Goal: Information Seeking & Learning: Learn about a topic

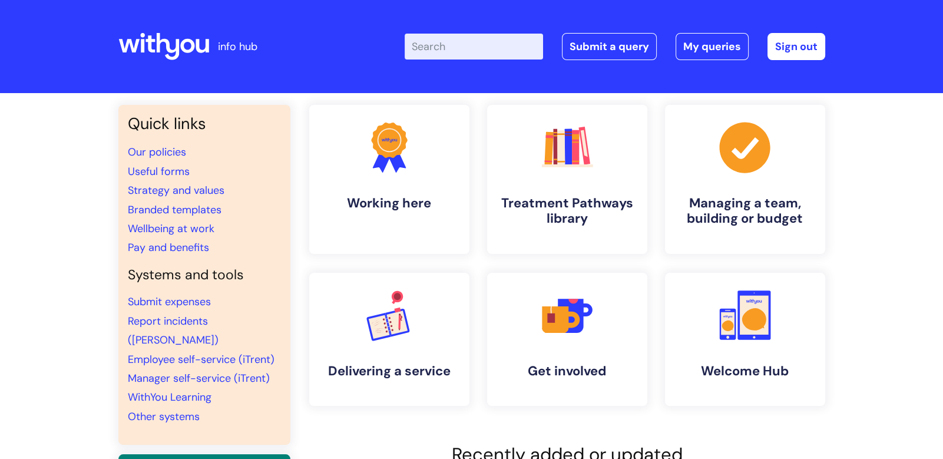
click at [428, 49] on input "Enter your search term here..." at bounding box center [474, 47] width 138 height 26
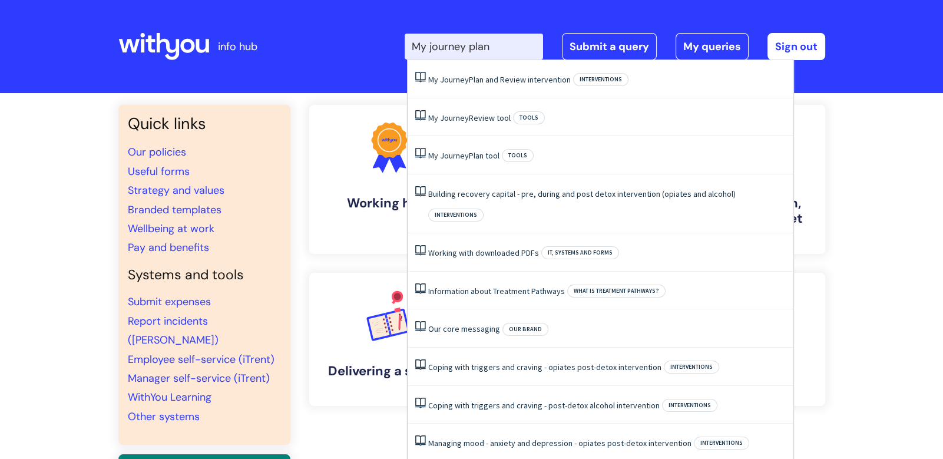
type input "My journey plan"
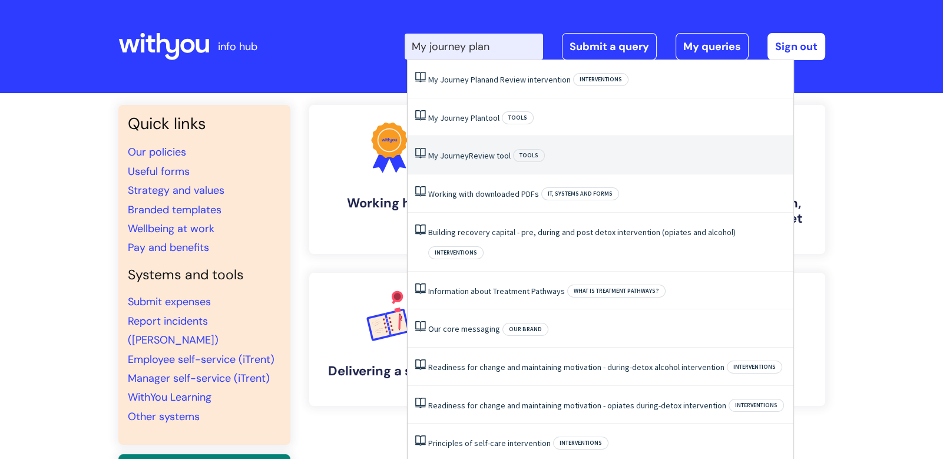
click at [534, 150] on span "Tools" at bounding box center [529, 155] width 32 height 13
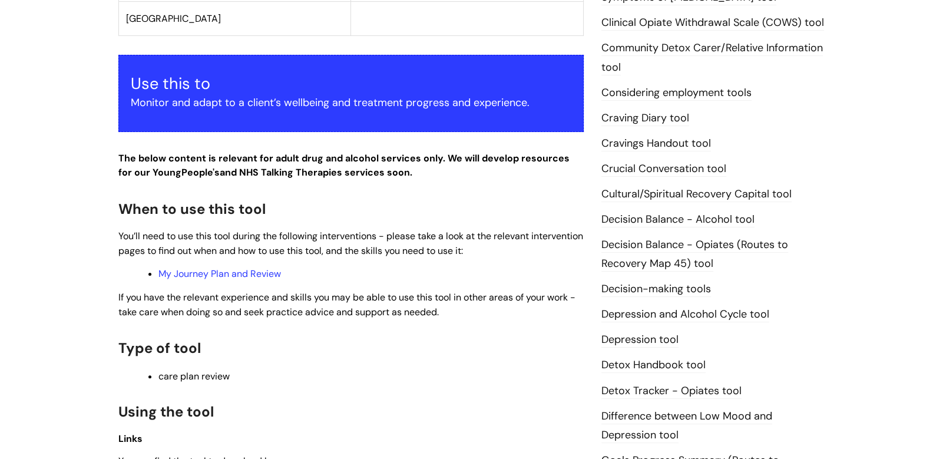
scroll to position [515, 0]
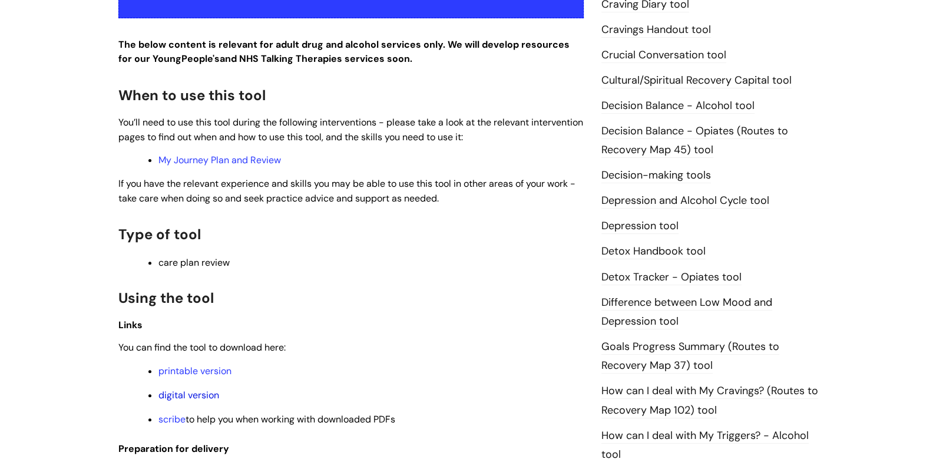
click at [201, 395] on link "digital version" at bounding box center [189, 395] width 61 height 12
